Goal: Task Accomplishment & Management: Complete application form

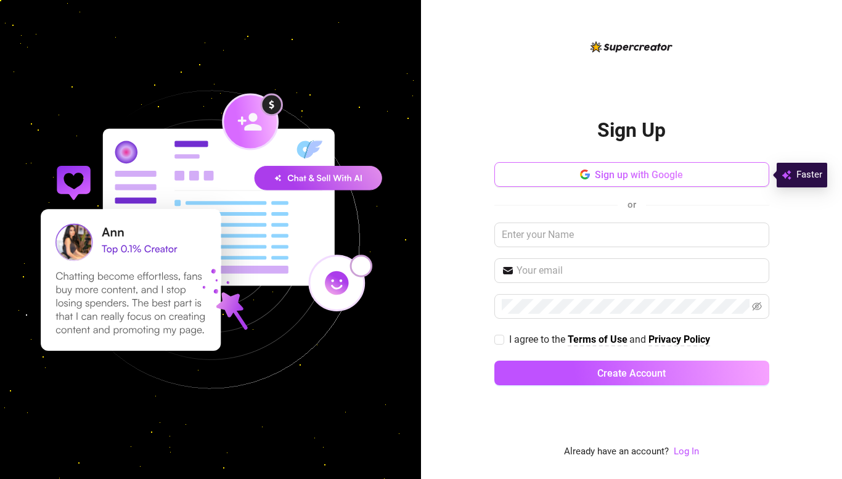
click at [689, 186] on button "Sign up with Google" at bounding box center [632, 174] width 275 height 25
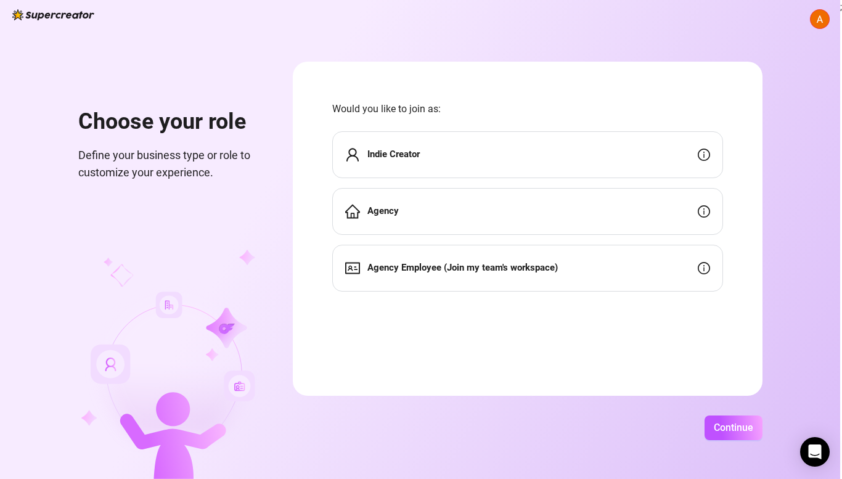
click at [555, 160] on div "Indie Creator" at bounding box center [527, 154] width 391 height 47
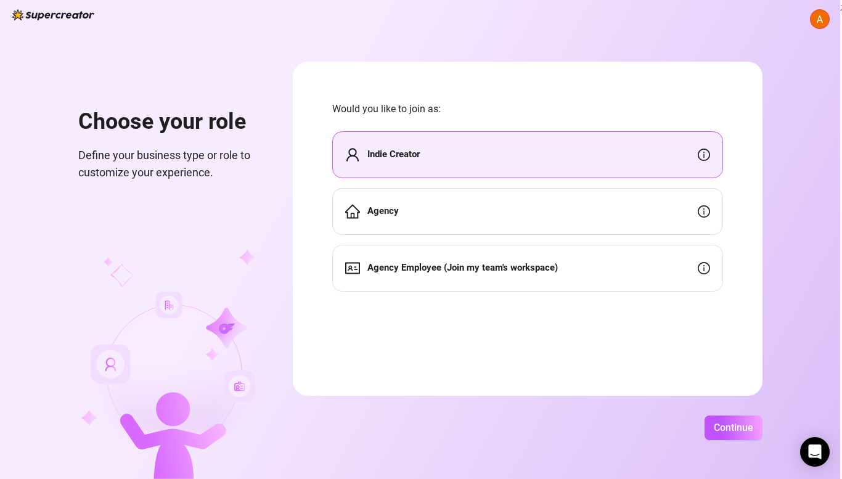
click at [555, 160] on div "Indie Creator" at bounding box center [527, 154] width 391 height 47
click at [735, 462] on div "Choose your role Define your business type or role to customize your experience…" at bounding box center [420, 239] width 840 height 479
click at [728, 439] on button "Continue" at bounding box center [734, 428] width 58 height 25
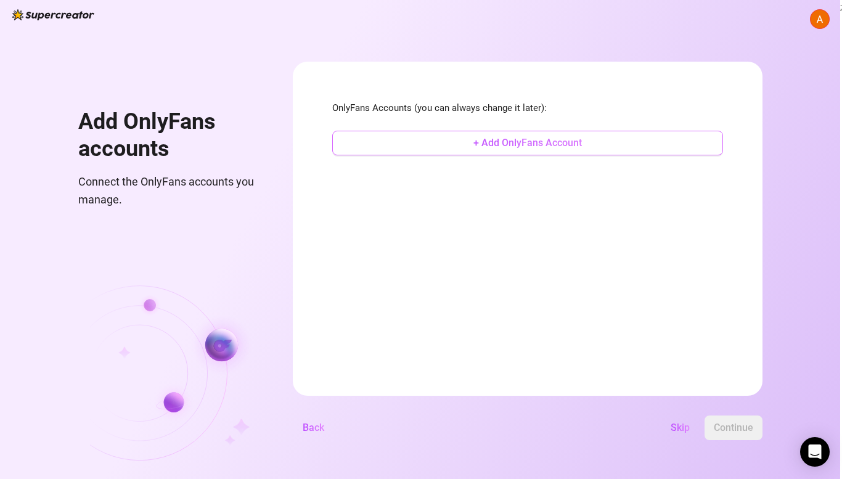
click at [566, 134] on button "+ Add OnlyFans Account" at bounding box center [527, 143] width 391 height 25
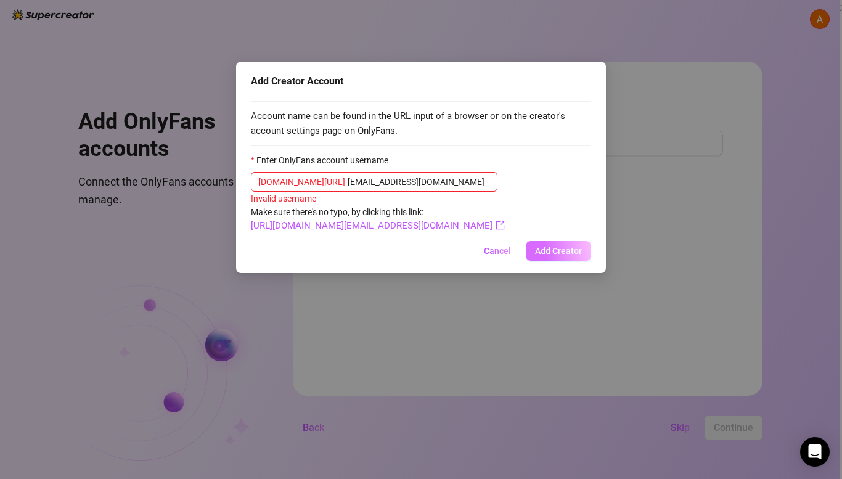
click at [544, 242] on button "Add Creator" at bounding box center [558, 251] width 65 height 20
click at [462, 184] on input "[EMAIL_ADDRESS][DOMAIN_NAME]" at bounding box center [419, 182] width 142 height 14
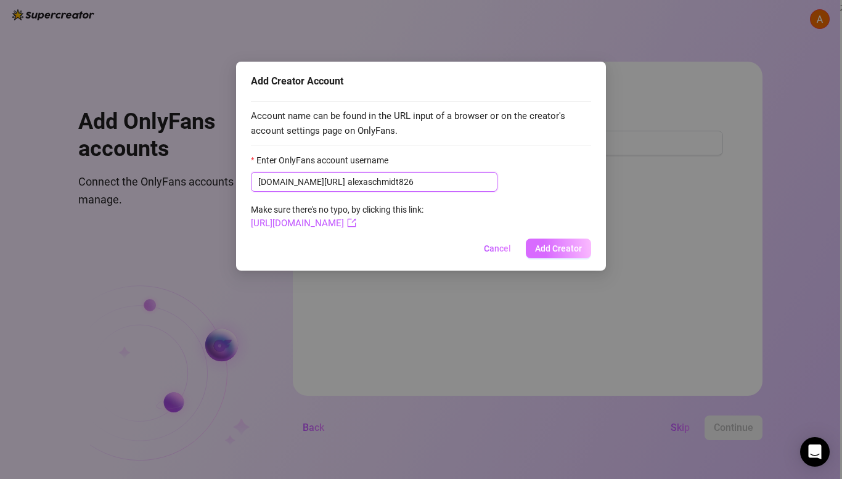
type input "alexaschmidt826"
click at [543, 240] on button "Add Creator" at bounding box center [558, 249] width 65 height 20
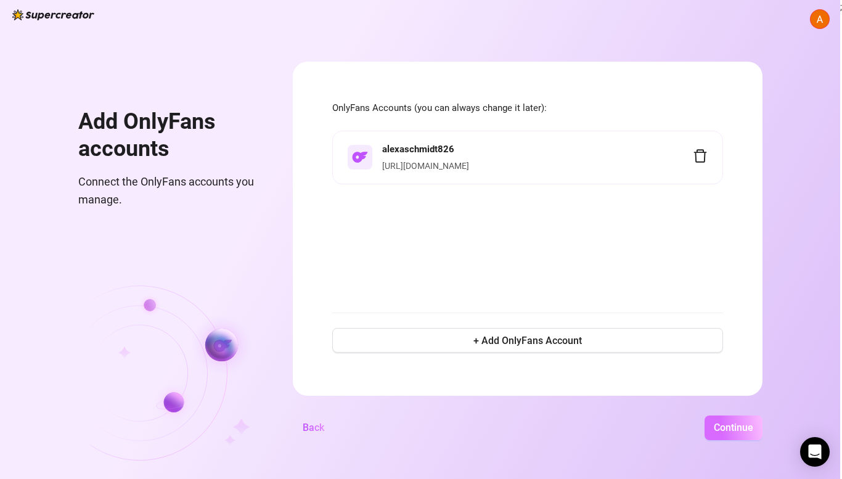
click at [731, 418] on button "Continue" at bounding box center [734, 428] width 58 height 25
click at [731, 418] on button "Continue" at bounding box center [725, 428] width 73 height 25
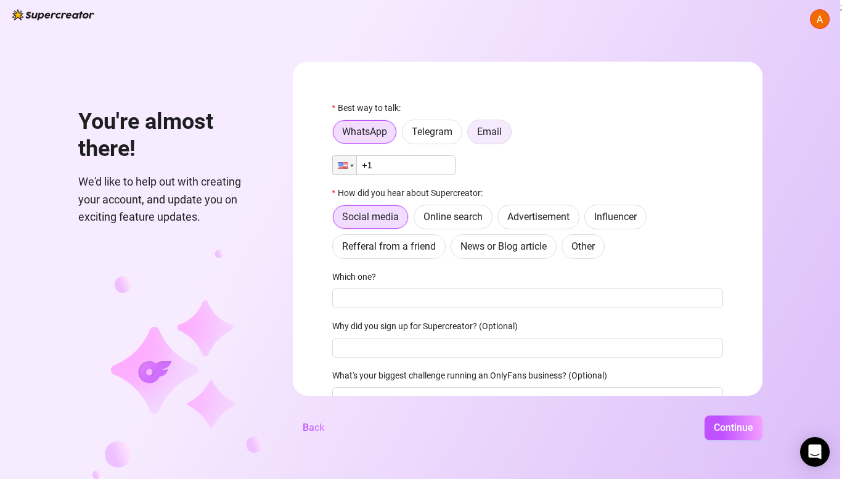
click at [498, 130] on span "Email" at bounding box center [489, 132] width 25 height 12
click at [471, 135] on input "Email" at bounding box center [471, 135] width 0 height 0
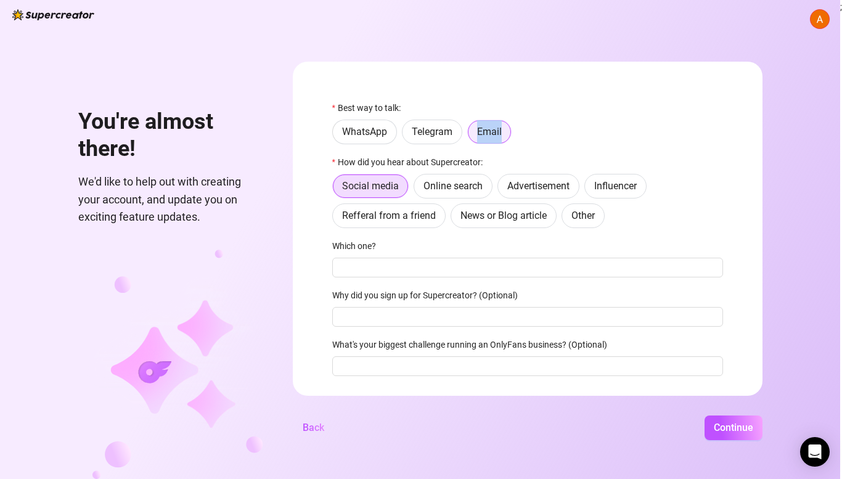
click at [498, 130] on span "Email" at bounding box center [489, 132] width 25 height 12
click at [472, 136] on input "Email" at bounding box center [472, 136] width 0 height 0
click at [465, 186] on span "Online search" at bounding box center [453, 186] width 59 height 12
click at [417, 189] on input "Online search" at bounding box center [417, 189] width 0 height 0
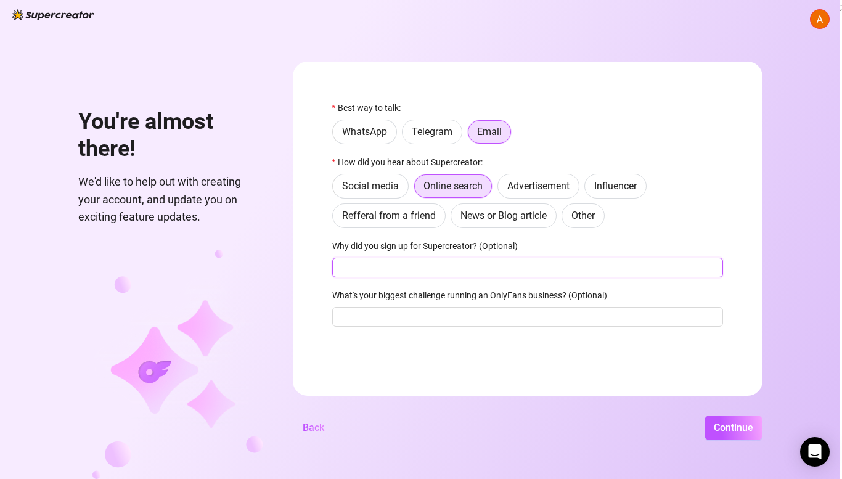
click at [416, 265] on input "Why did you sign up for Supercreator? (Optional)" at bounding box center [527, 268] width 391 height 20
type input "to test it out and see if it well help with creating ai content that other ai s…"
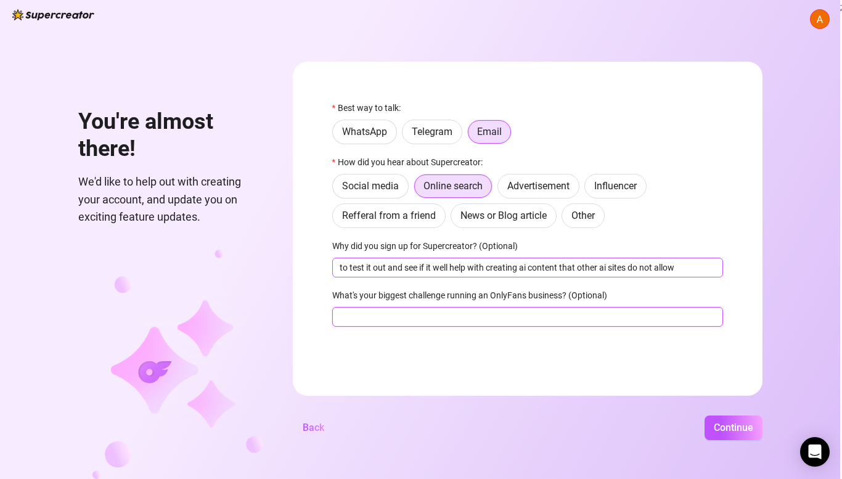
type input "h"
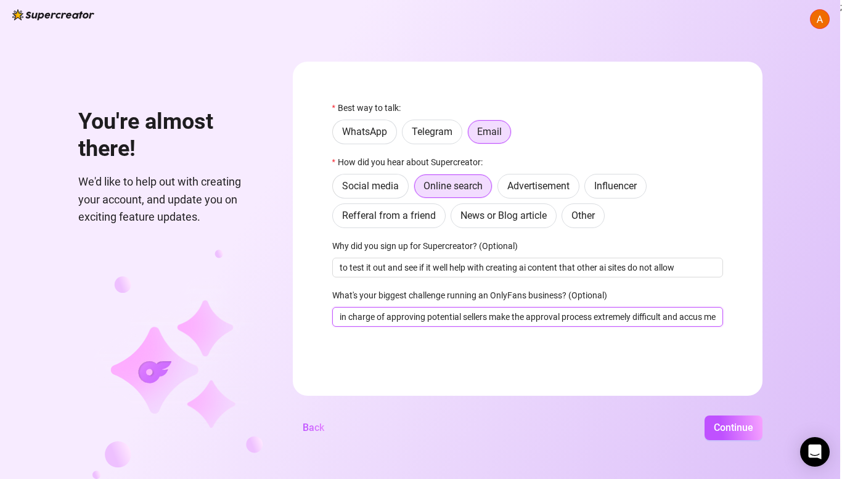
click at [680, 322] on input "the staff in charge of approving potential sellers make the approval process ex…" at bounding box center [527, 317] width 391 height 20
click at [697, 315] on input "the staff in charge of approving potential sellers make the approval process ex…" at bounding box center [527, 317] width 391 height 20
click at [717, 316] on input "the staff in charge of approving potential sellers make the approval process ex…" at bounding box center [527, 317] width 391 height 20
click at [631, 323] on input "the staff in charge of approving potential sellers make the approval process ex…" at bounding box center [527, 317] width 391 height 20
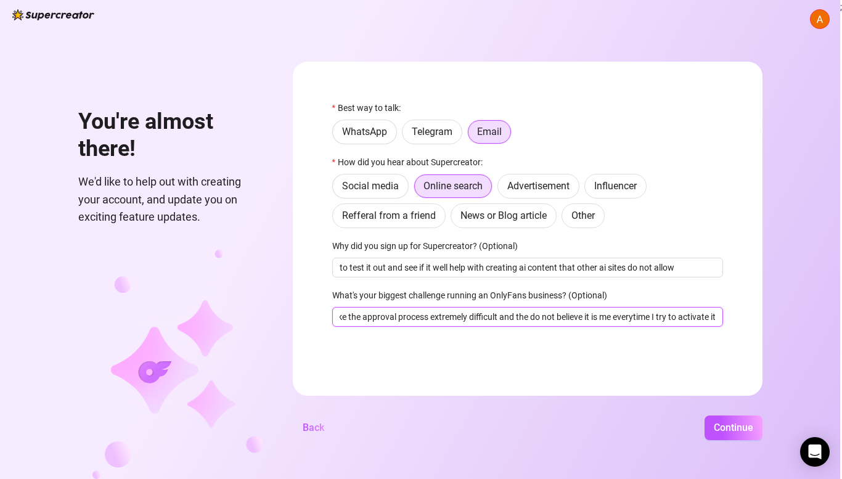
scroll to position [0, 202]
click at [559, 322] on input "the staff in charge of approving potential sellers make the approval process ex…" at bounding box center [527, 317] width 391 height 20
click at [540, 318] on input "the staff in charge of approving potential sellers make the approval process ex…" at bounding box center [527, 317] width 391 height 20
type input "the staff in charge of approving potential sellers make the approval process ex…"
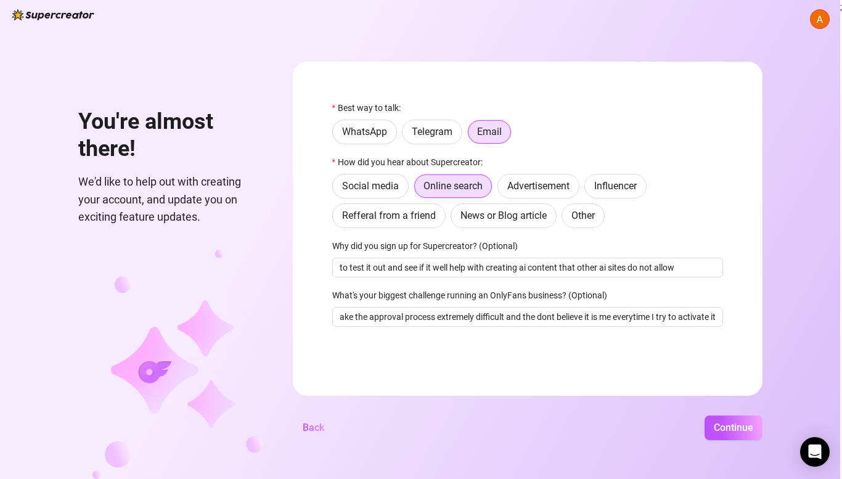
click at [599, 374] on form "Best way to talk: WhatsApp Telegram Email How did you hear about Supercreator: …" at bounding box center [528, 229] width 470 height 334
click at [620, 398] on div "You're almost there! We'd like to help out with creating your account, and upda…" at bounding box center [420, 239] width 840 height 479
click at [723, 427] on span "Continue" at bounding box center [733, 428] width 39 height 12
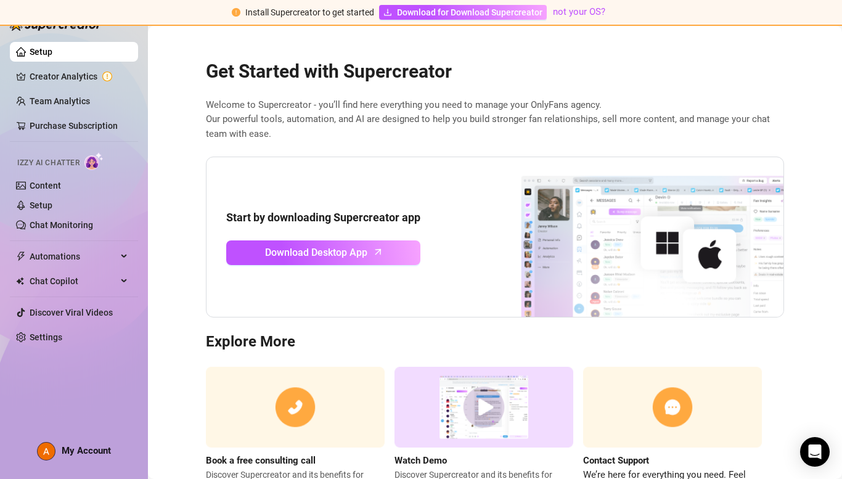
click at [470, 316] on div "Start by downloading Supercreator app Download Desktop App" at bounding box center [495, 238] width 578 height 162
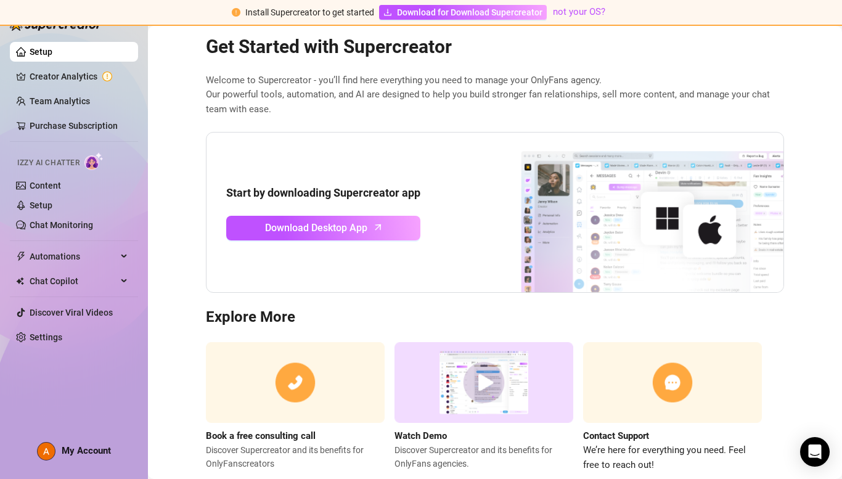
scroll to position [55, 0]
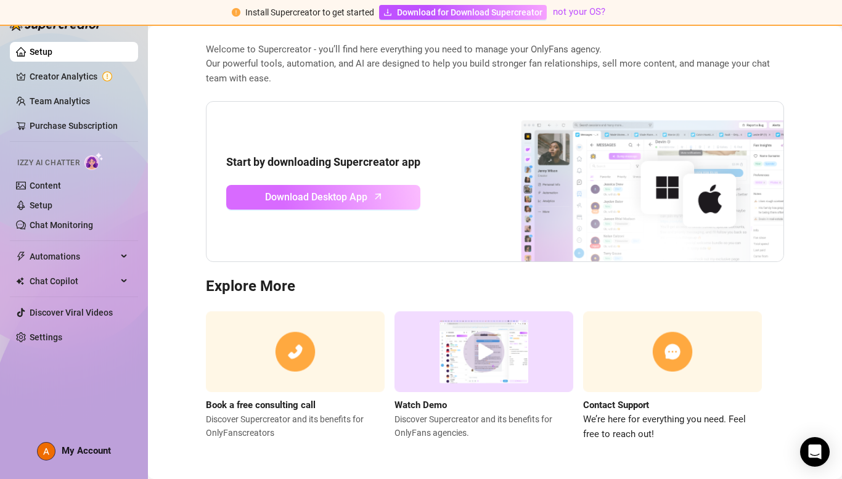
click at [361, 192] on span "Download Desktop App" at bounding box center [316, 196] width 102 height 15
